Goal: Task Accomplishment & Management: Manage account settings

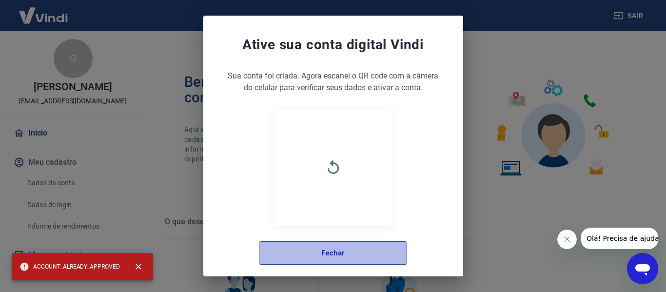
click at [327, 255] on button "Fechar" at bounding box center [333, 252] width 148 height 23
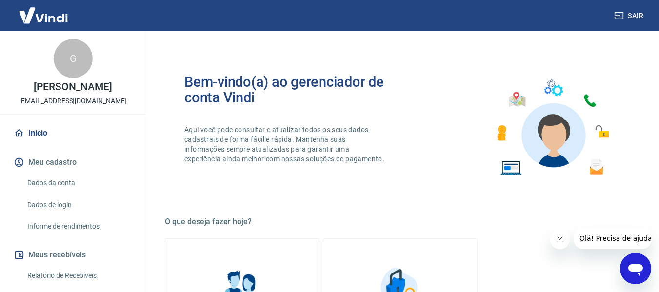
scroll to position [146, 0]
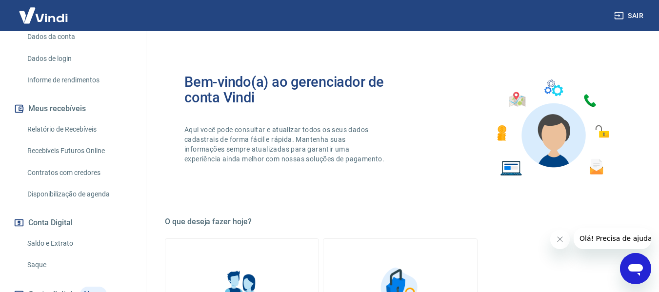
click at [66, 128] on link "Relatório de Recebíveis" at bounding box center [78, 130] width 111 height 20
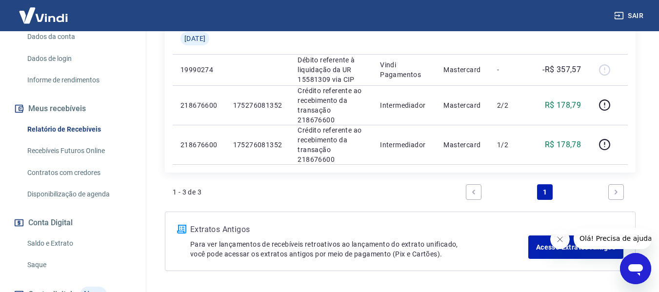
scroll to position [244, 0]
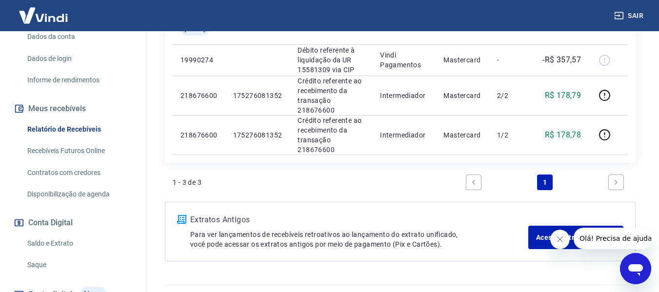
click at [84, 149] on link "Recebíveis Futuros Online" at bounding box center [78, 151] width 111 height 20
click at [85, 152] on link "Recebíveis Futuros Online" at bounding box center [78, 151] width 111 height 20
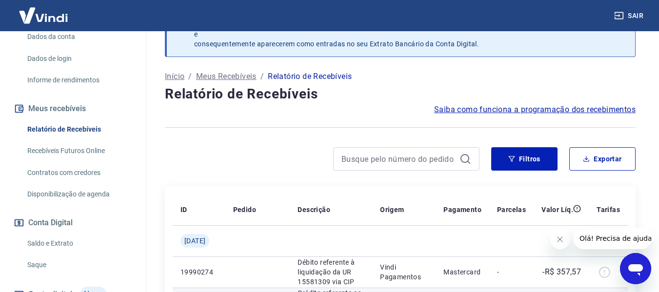
scroll to position [0, 0]
